Goal: Navigation & Orientation: Find specific page/section

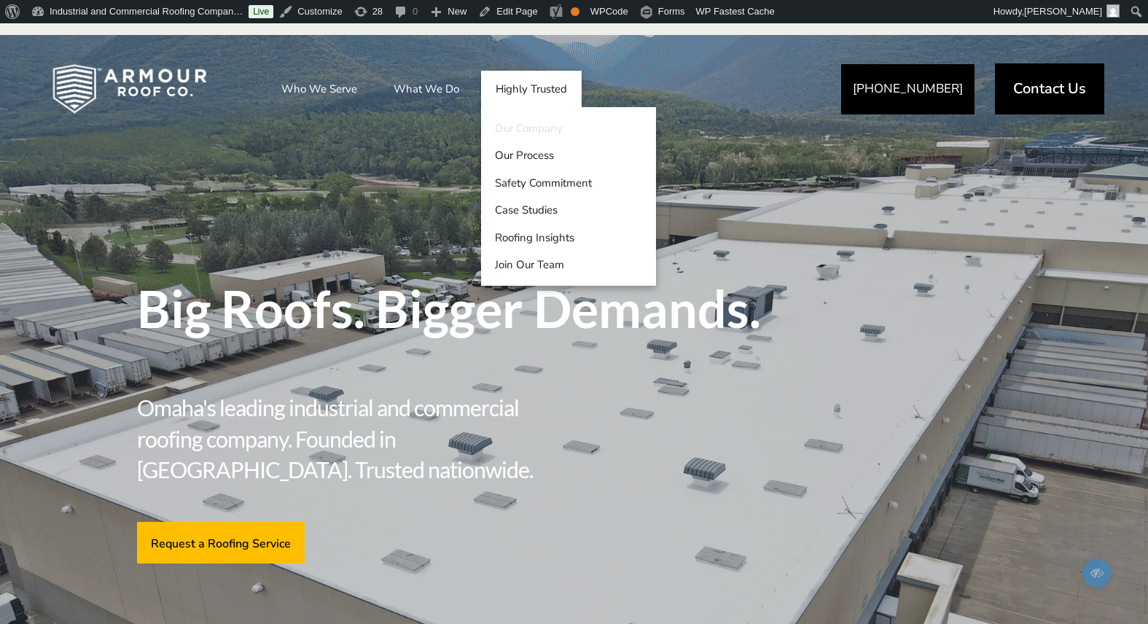
click at [520, 128] on link "Our Company" at bounding box center [568, 128] width 175 height 28
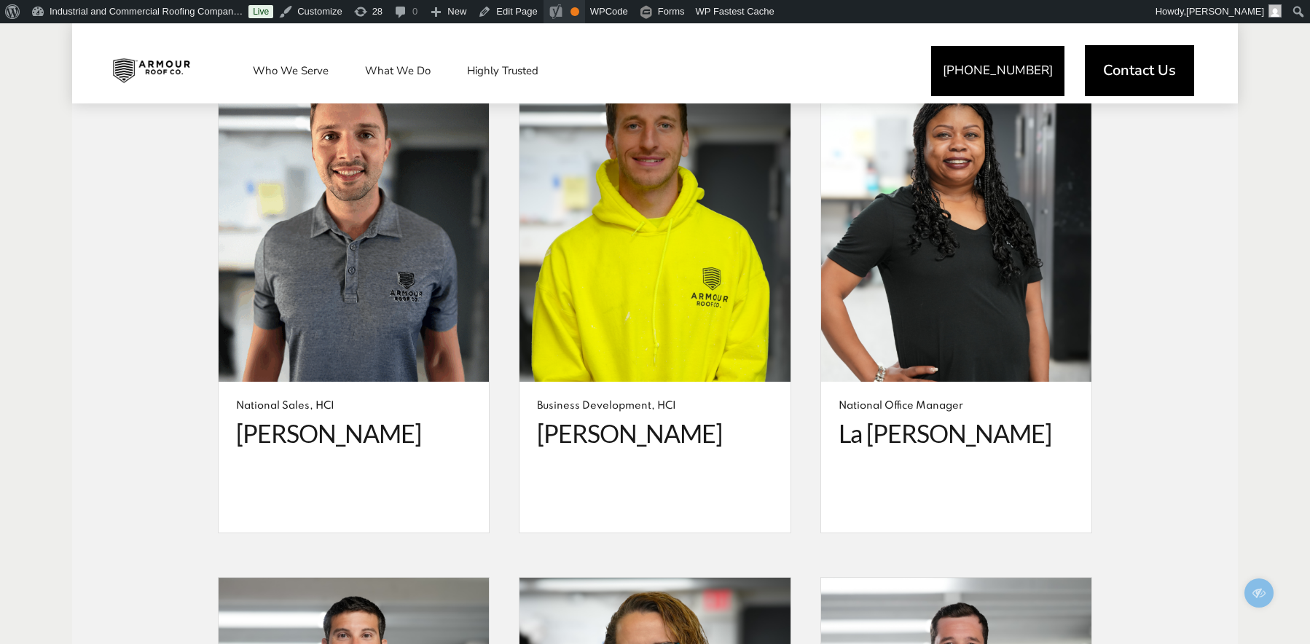
scroll to position [4106, 0]
click at [532, 12] on link "Edit Page" at bounding box center [507, 11] width 71 height 23
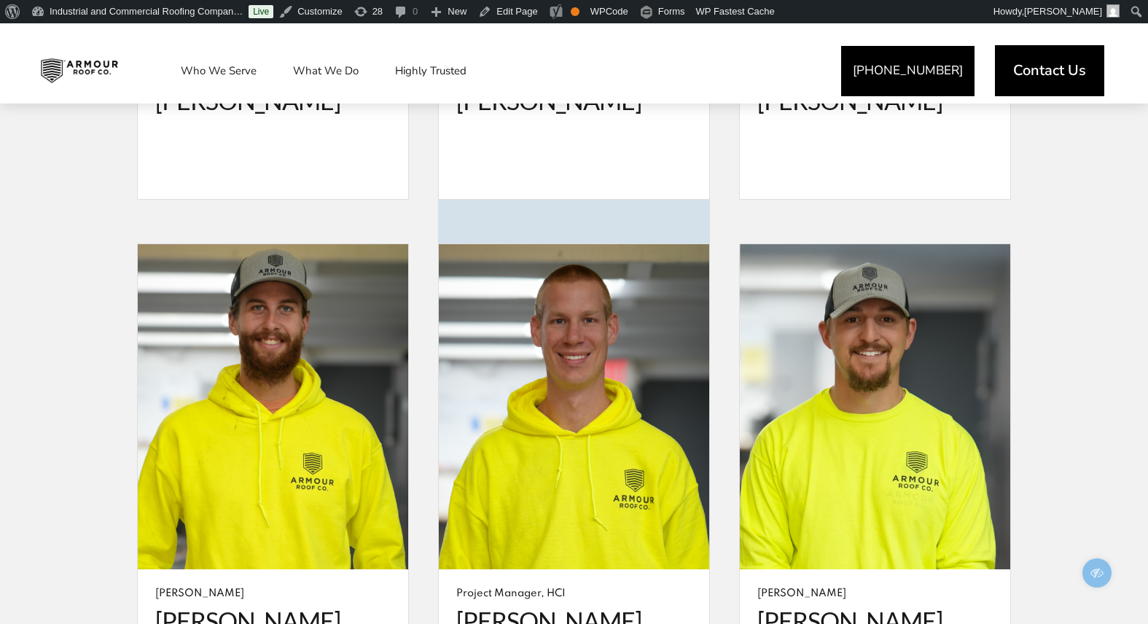
scroll to position [5465, 0]
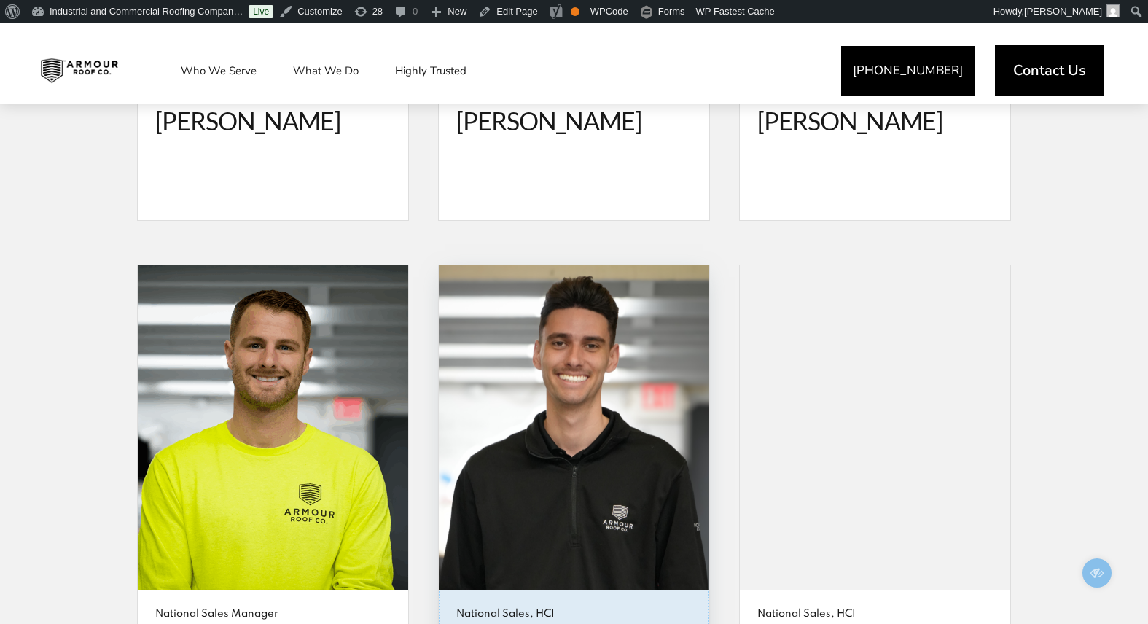
scroll to position [3305, 0]
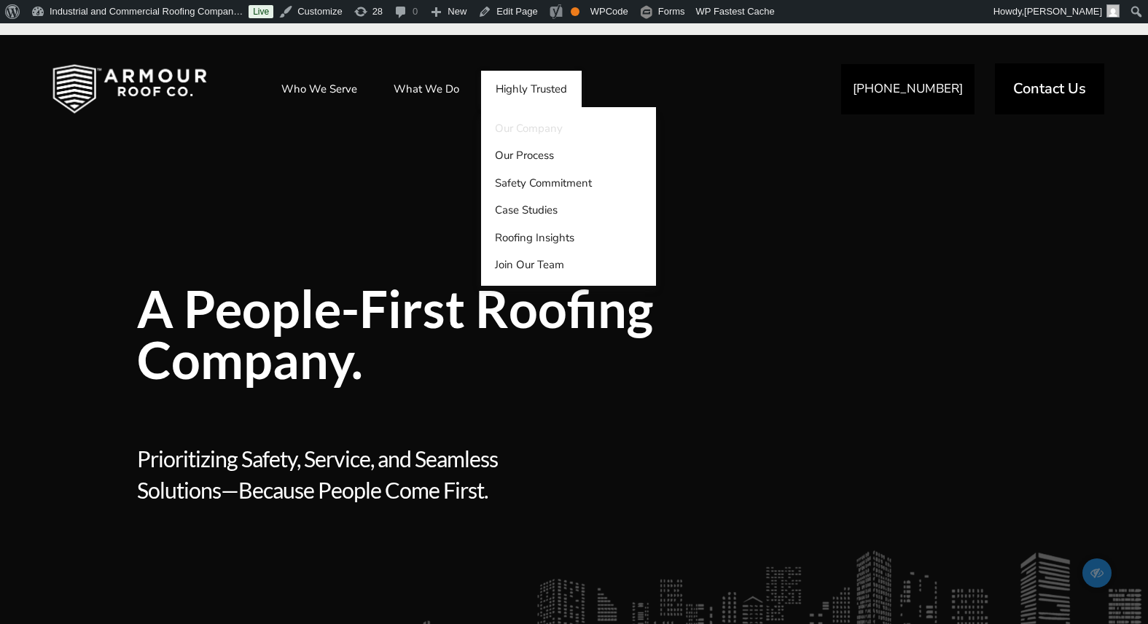
click at [524, 129] on link "Our Company" at bounding box center [568, 128] width 175 height 28
